Goal: Obtain resource: Obtain resource

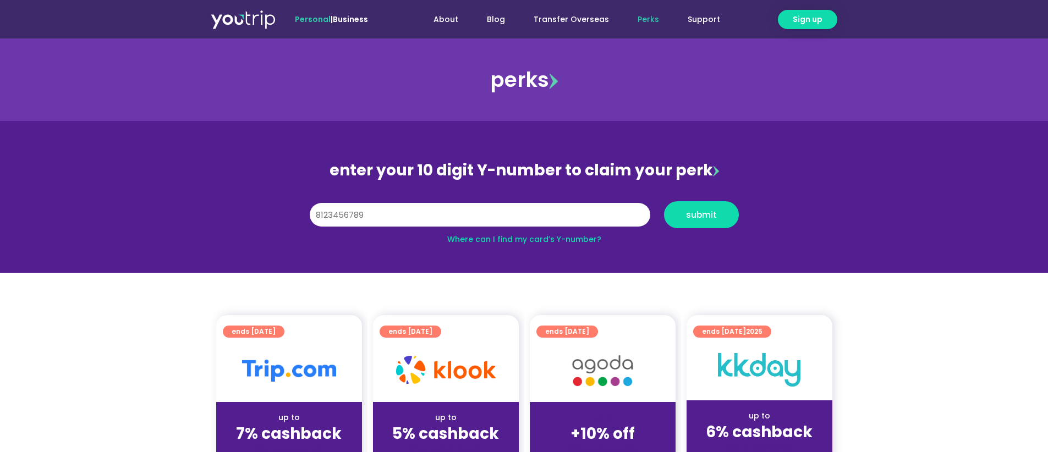
type input "8123456789"
click at [664, 201] on button "submit" at bounding box center [701, 214] width 75 height 27
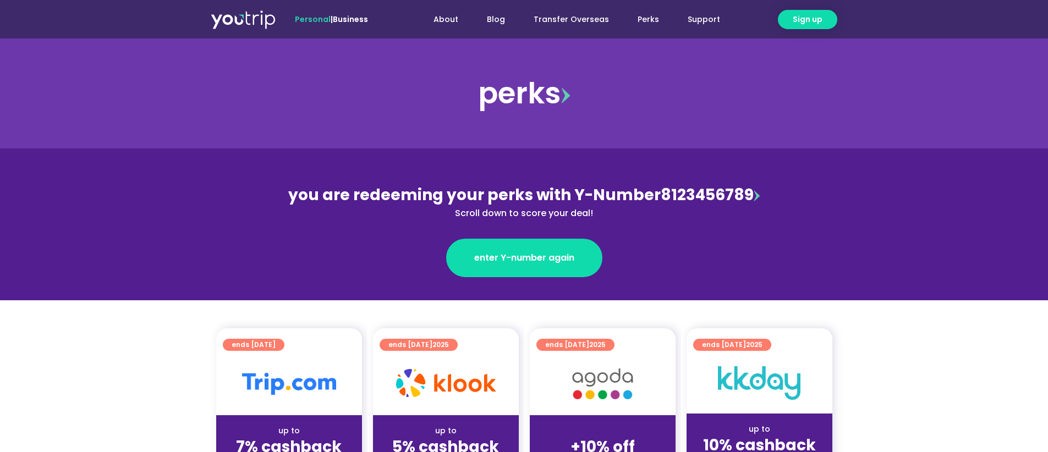
scroll to position [110, 0]
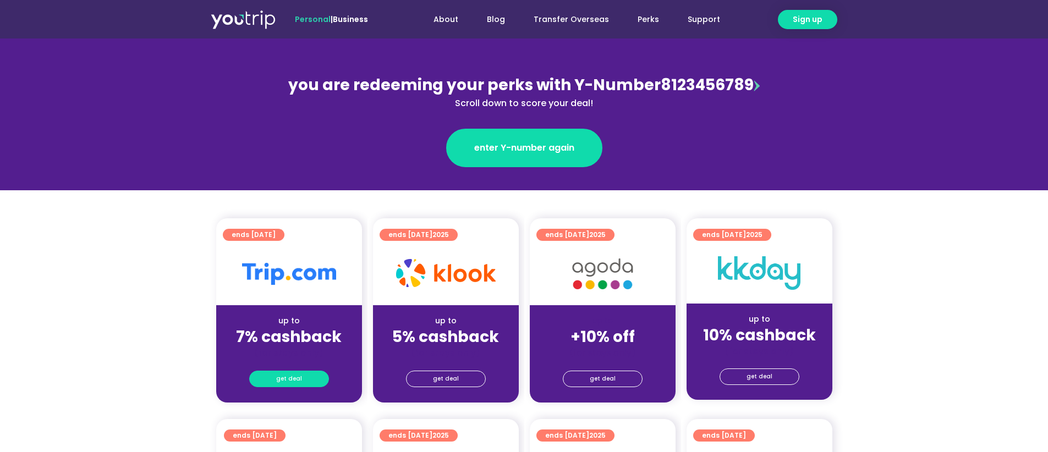
click at [296, 382] on span "get deal" at bounding box center [289, 378] width 26 height 15
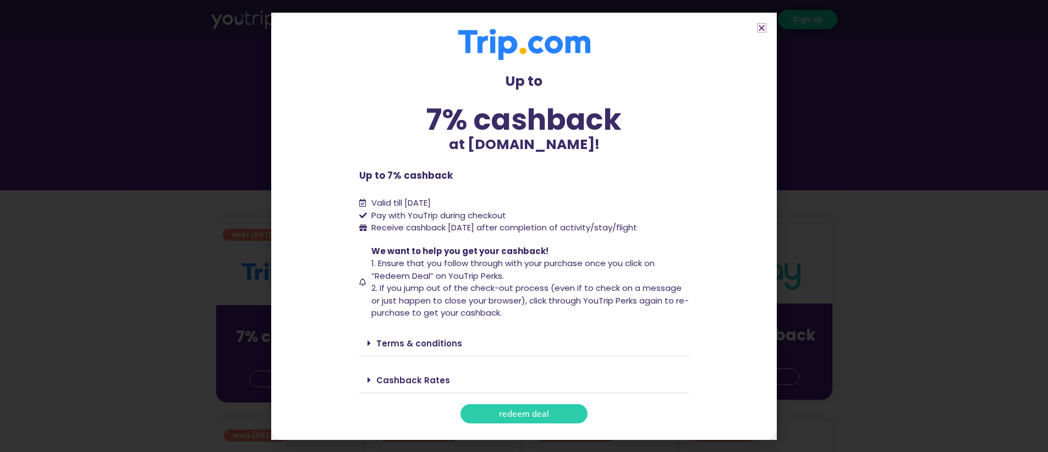
scroll to position [165, 0]
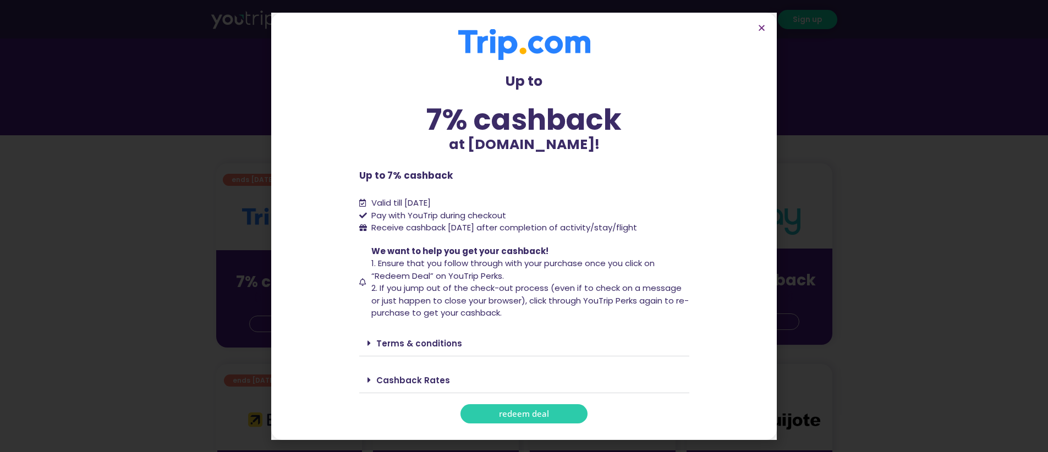
click at [447, 343] on link "Terms & conditions" at bounding box center [419, 344] width 86 height 12
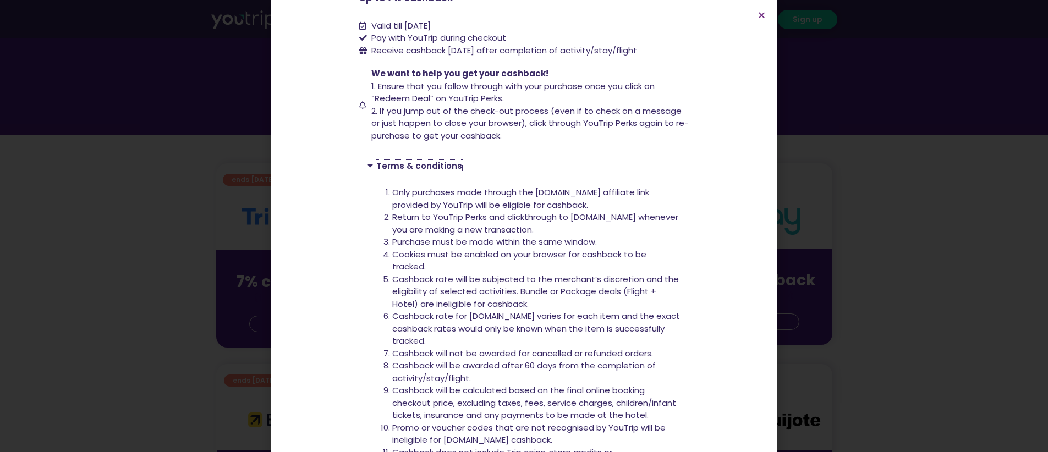
scroll to position [110, 0]
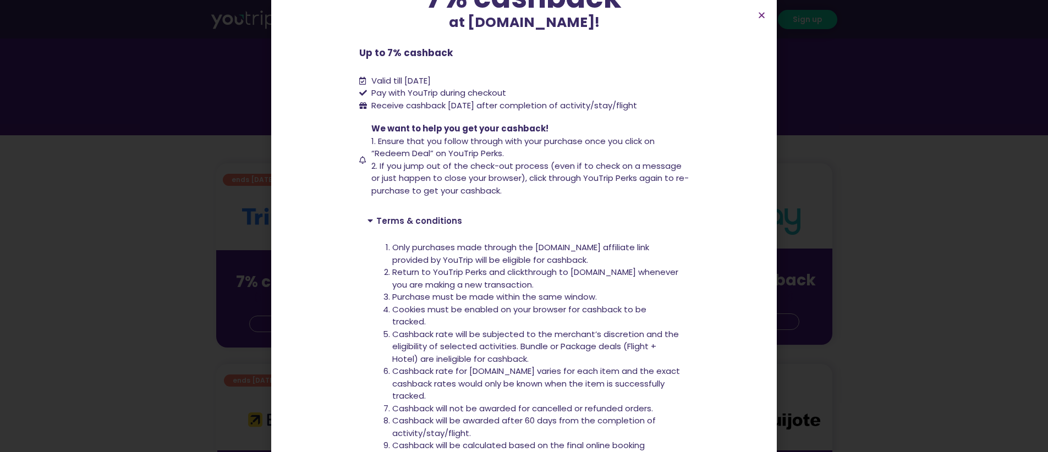
drag, startPoint x: 402, startPoint y: 105, endPoint x: 514, endPoint y: 85, distance: 113.3
click at [663, 105] on li "Receive cashback [DATE] after completion of activity/stay/flight" at bounding box center [524, 106] width 330 height 13
copy span "cashback [DATE] after completion of activity/stay/flight"
